Goal: Check status: Check status

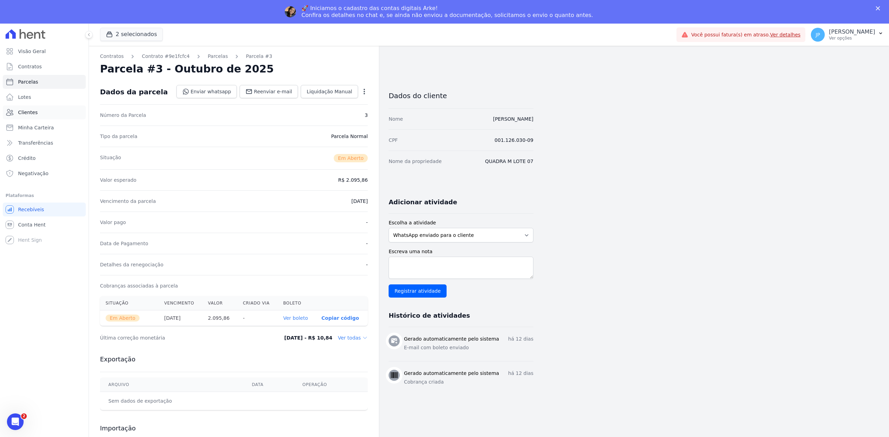
click at [40, 106] on link "Clientes" at bounding box center [44, 113] width 83 height 14
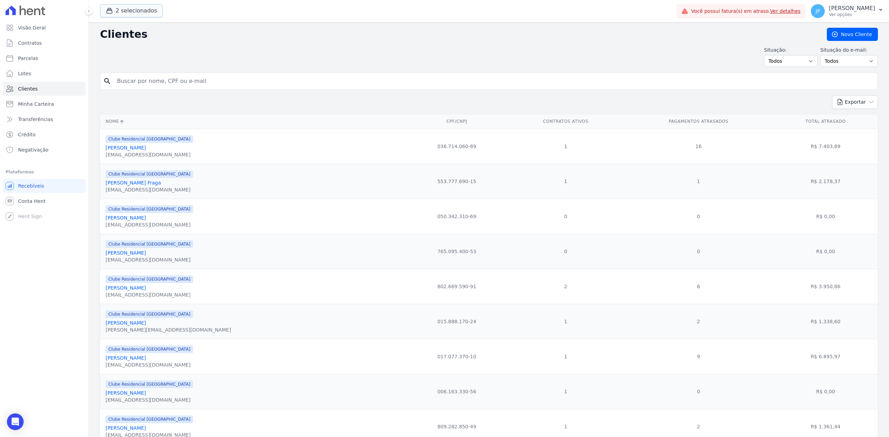
click at [110, 14] on button "2 selecionados" at bounding box center [131, 10] width 63 height 13
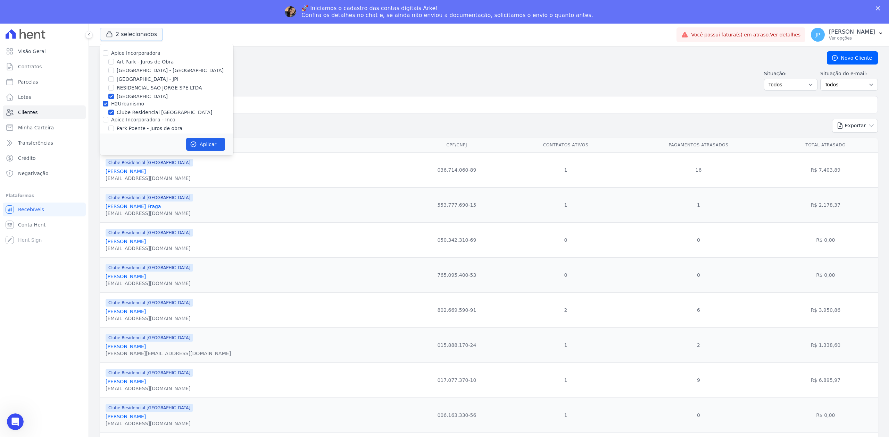
click at [106, 28] on button "2 selecionados" at bounding box center [131, 34] width 63 height 13
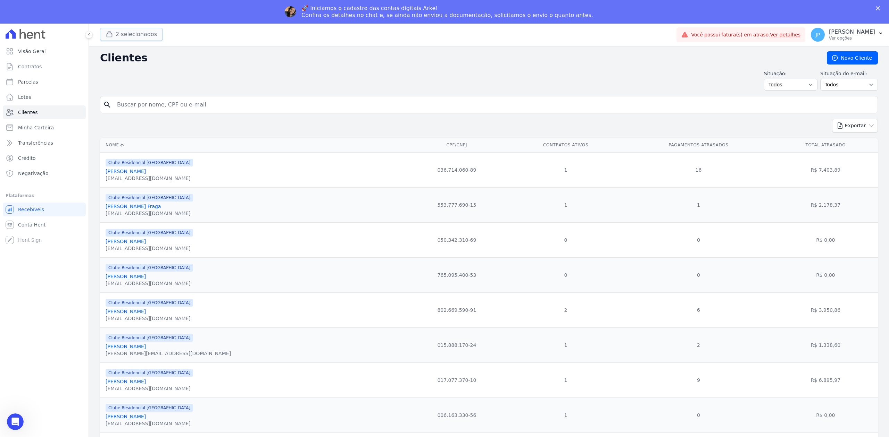
click at [107, 33] on icon "button" at bounding box center [109, 34] width 7 height 7
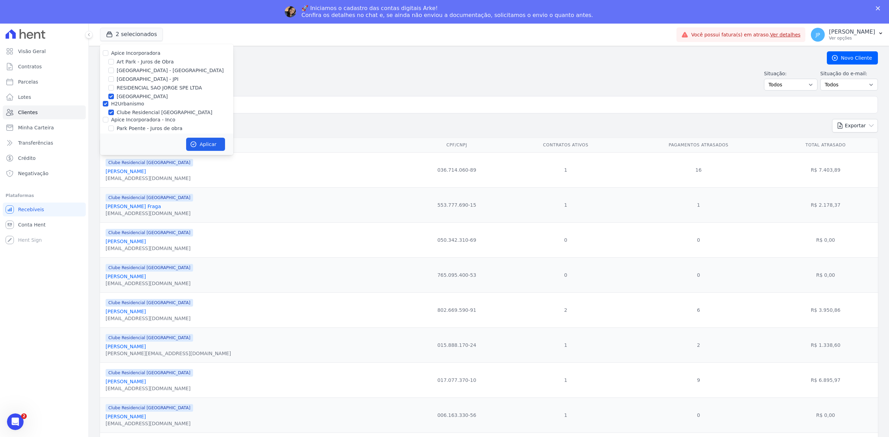
click at [101, 53] on div "Apice Incorporadora" at bounding box center [166, 53] width 133 height 7
click at [103, 52] on input "Apice Incorporadora" at bounding box center [106, 53] width 6 height 6
checkbox input "true"
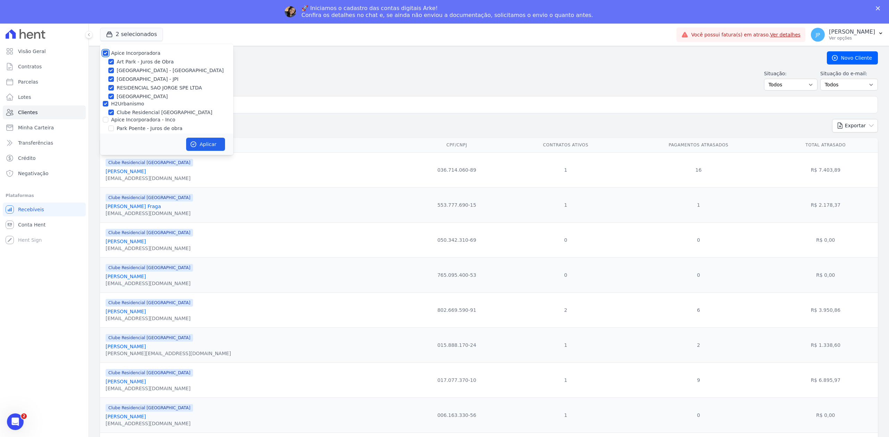
checkbox input "true"
click at [106, 119] on input "Apice Incorporadora - Inco" at bounding box center [106, 120] width 6 height 6
checkbox input "true"
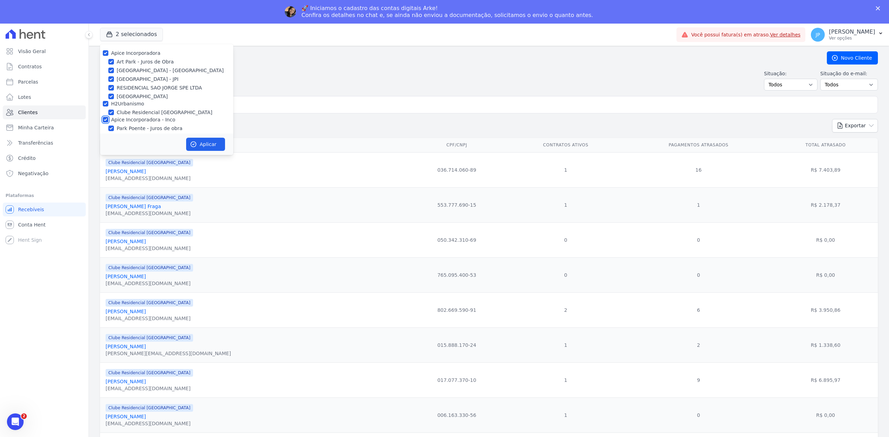
checkbox input "true"
click at [204, 146] on button "Aplicar" at bounding box center [205, 144] width 39 height 13
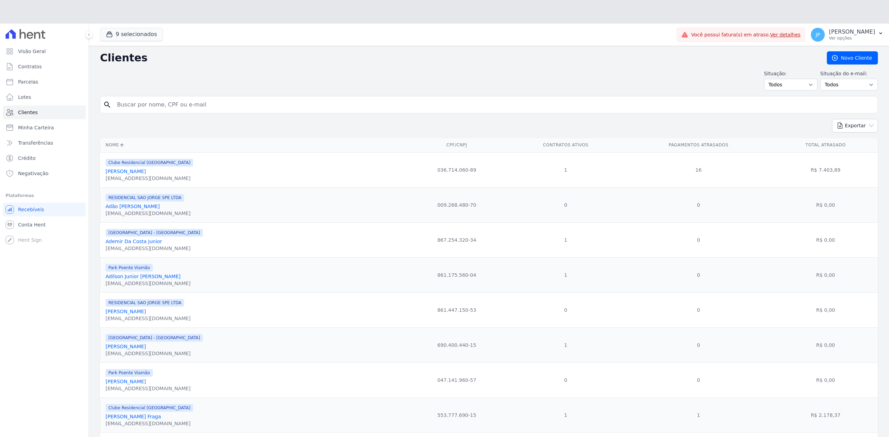
click at [180, 78] on div "Situação: Todos Adimplentes Inadimplentes Situação do e-mail: Todos Confirmado …" at bounding box center [489, 80] width 778 height 20
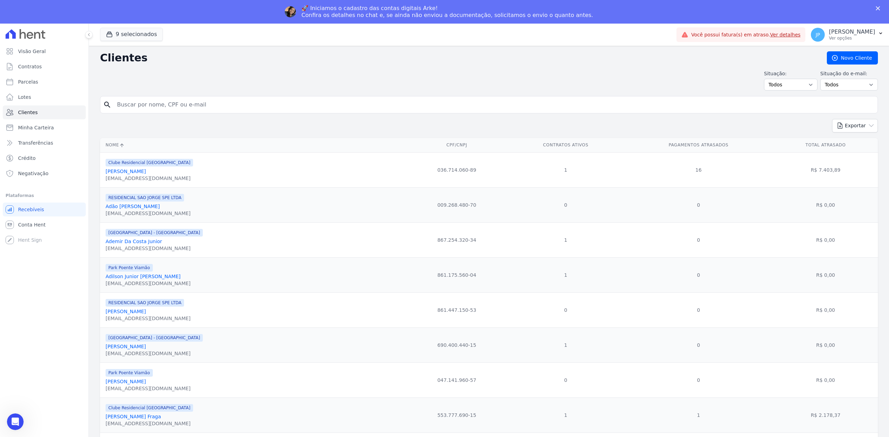
click at [174, 100] on input "search" at bounding box center [494, 105] width 762 height 14
paste input "[PERSON_NAME]"
type input "[PERSON_NAME]"
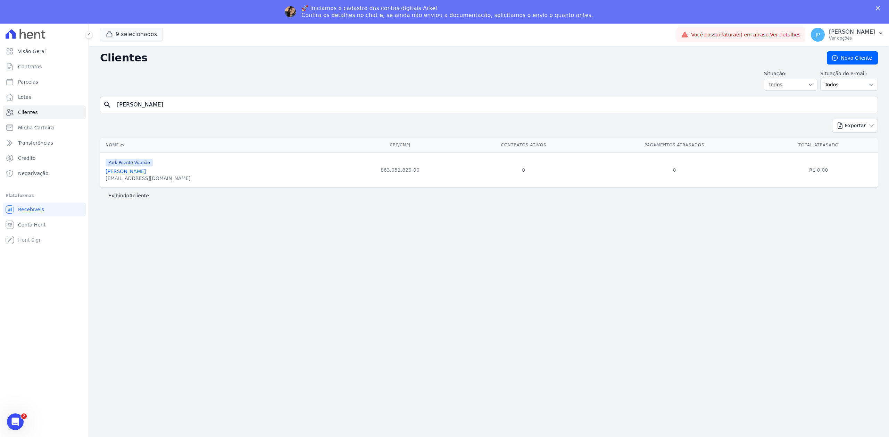
click at [146, 174] on link "[PERSON_NAME]" at bounding box center [126, 172] width 40 height 6
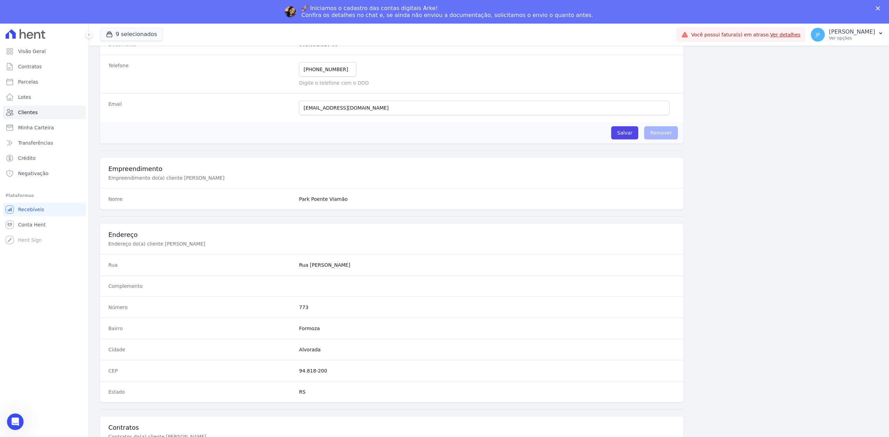
scroll to position [216, 0]
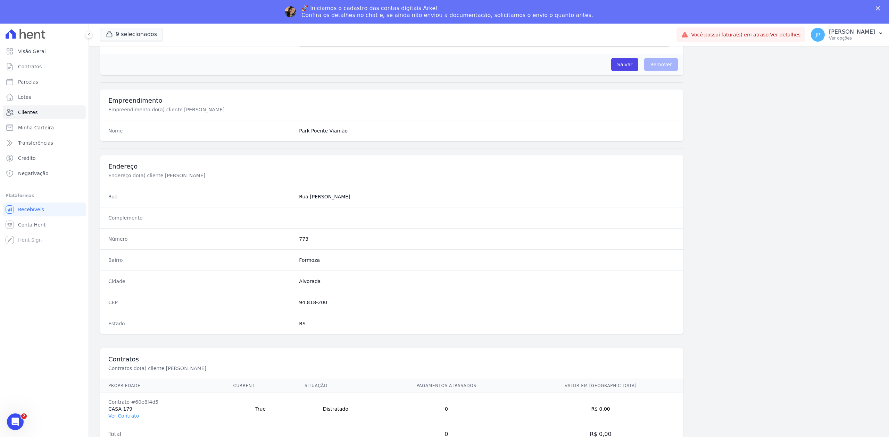
drag, startPoint x: 380, startPoint y: 404, endPoint x: 304, endPoint y: 407, distance: 76.4
click at [304, 407] on tr "Contrato #60e8f4d5 CASA 179 Ver Contrato True Distratado 0 R$ 0,00" at bounding box center [391, 409] width 583 height 32
click at [132, 417] on link "Ver Contrato" at bounding box center [123, 416] width 31 height 6
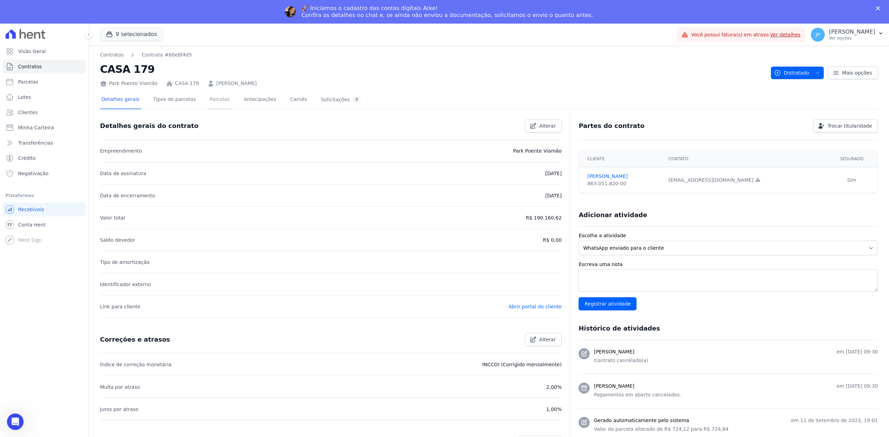
click at [208, 98] on link "Parcelas" at bounding box center [219, 100] width 23 height 18
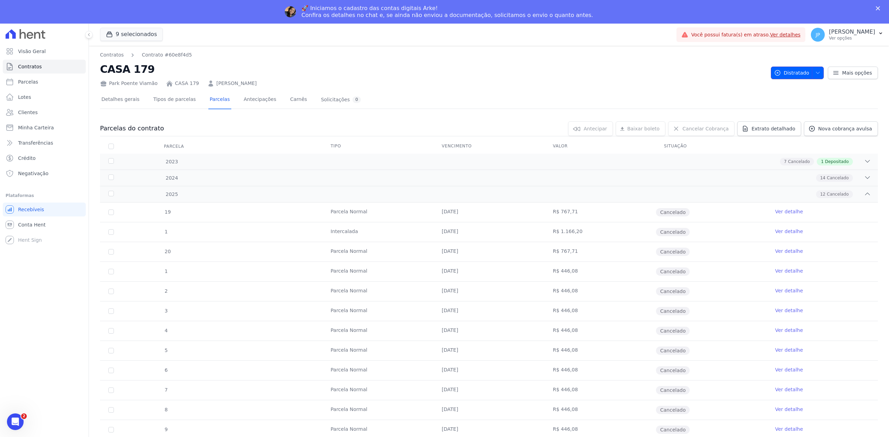
click at [815, 77] on span "button" at bounding box center [816, 72] width 9 height 11
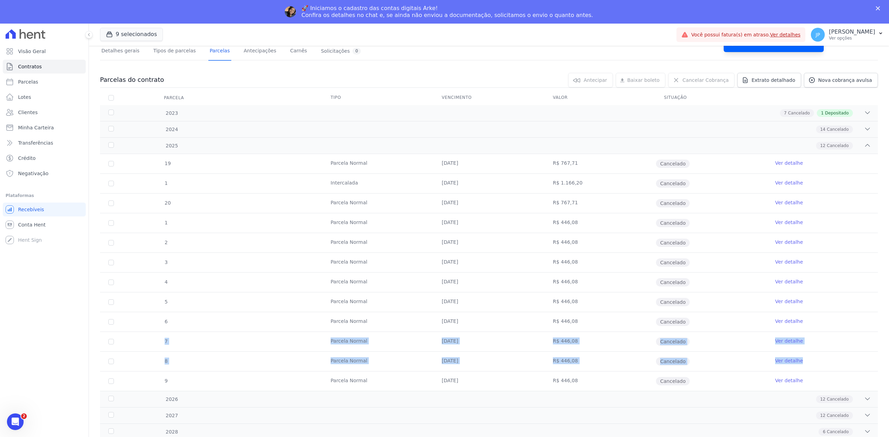
drag, startPoint x: 836, startPoint y: 319, endPoint x: 837, endPoint y: 363, distance: 44.4
click at [837, 363] on tbody "19 [GEOGRAPHIC_DATA] [DATE] R$ 767,71 Cancelado Ver detalhe 1 [GEOGRAPHIC_DATA]…" at bounding box center [489, 272] width 778 height 237
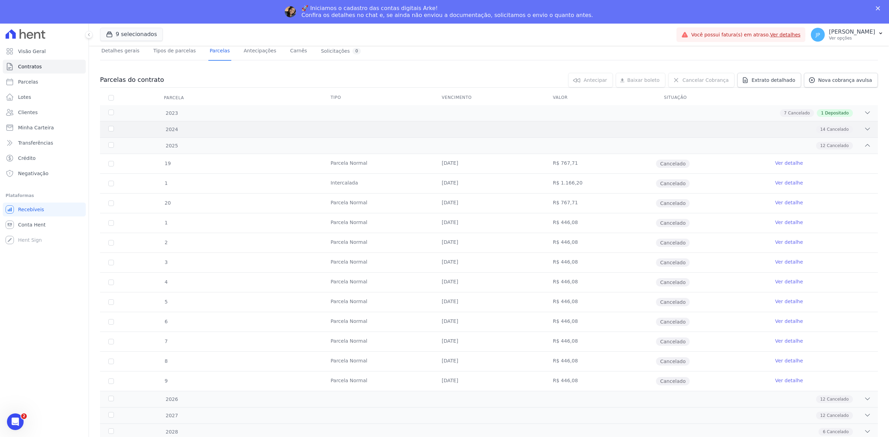
click at [853, 126] on div "14 Cancelado" at bounding box center [527, 130] width 687 height 8
click at [864, 113] on icon at bounding box center [867, 110] width 7 height 7
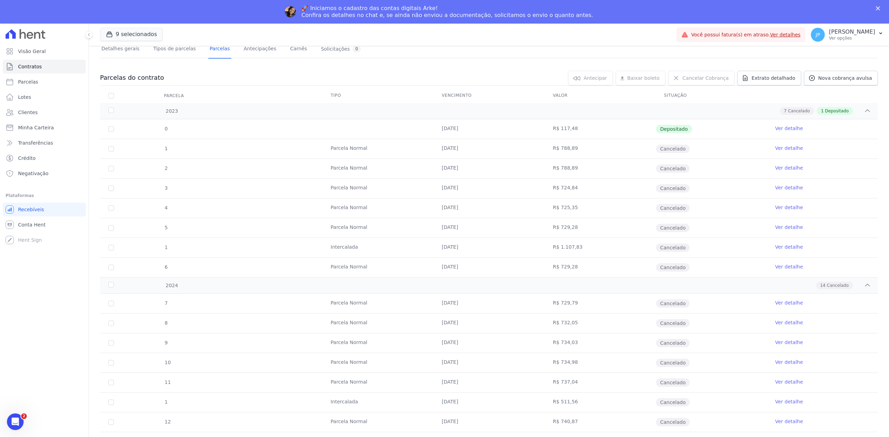
click at [782, 146] on link "Ver detalhe" at bounding box center [789, 148] width 28 height 7
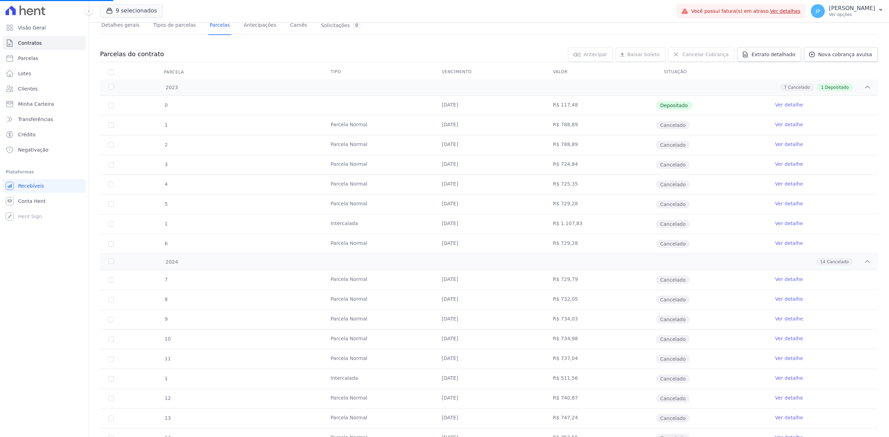
click at [782, 125] on link "Ver detalhe" at bounding box center [789, 124] width 28 height 7
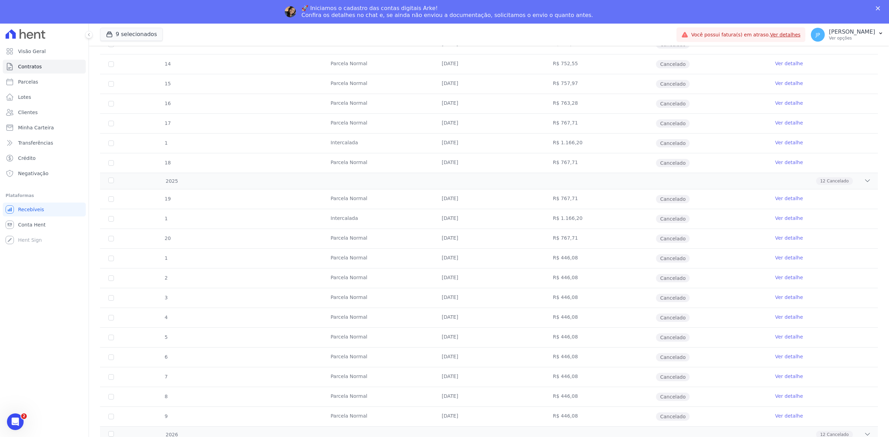
scroll to position [489, 0]
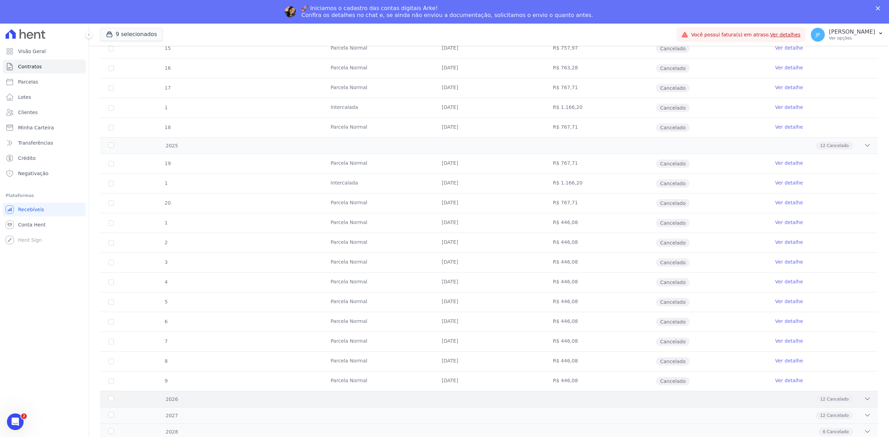
click at [864, 397] on div "2026 12 Cancelado" at bounding box center [489, 399] width 778 height 16
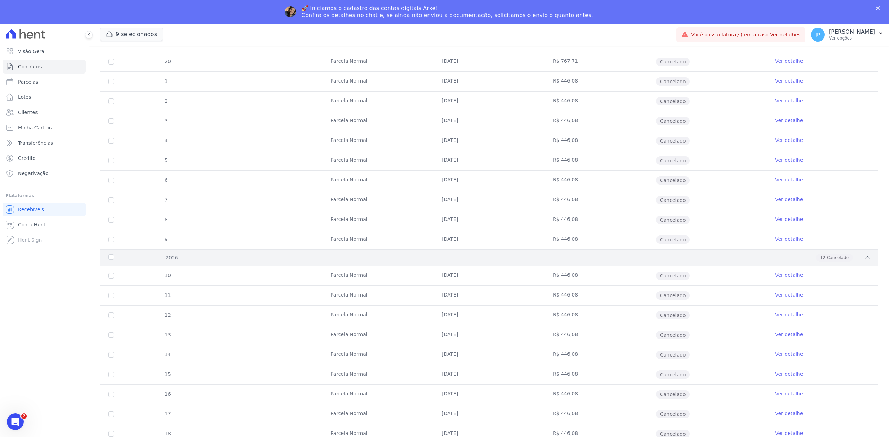
scroll to position [728, 0]
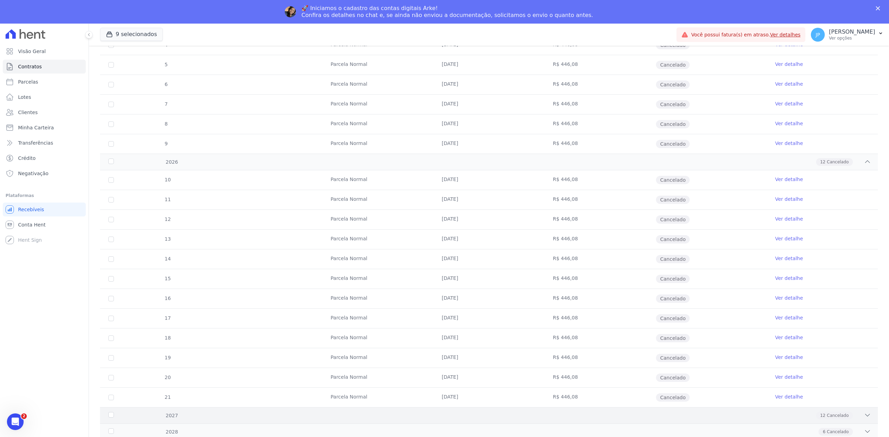
click at [864, 419] on div at bounding box center [867, 416] width 7 height 8
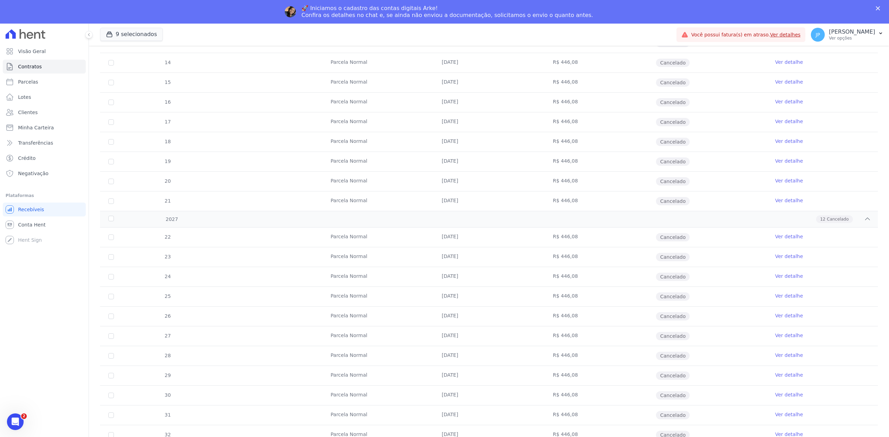
scroll to position [966, 0]
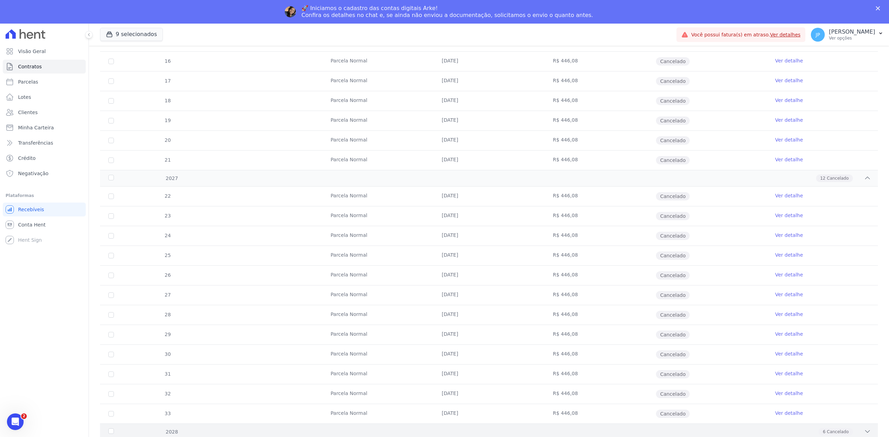
click at [864, 430] on div "2028 6 Cancelado" at bounding box center [489, 432] width 778 height 16
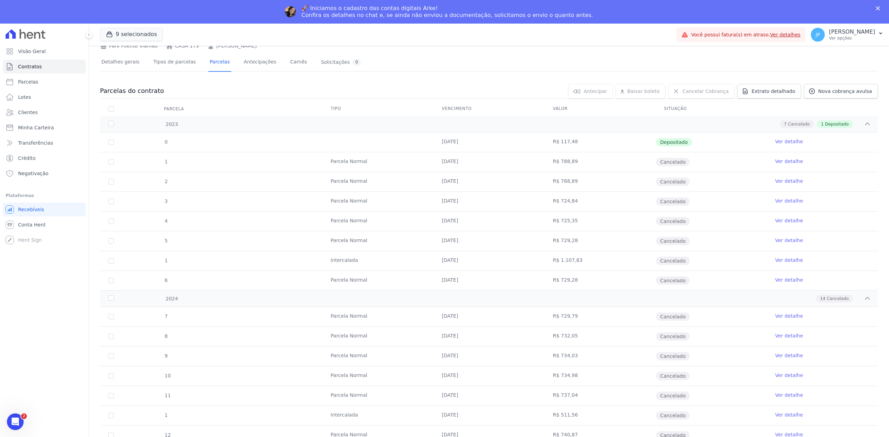
scroll to position [21, 0]
